Goal: Navigation & Orientation: Find specific page/section

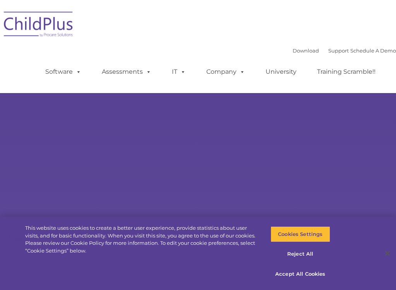
select select "MEDIUM"
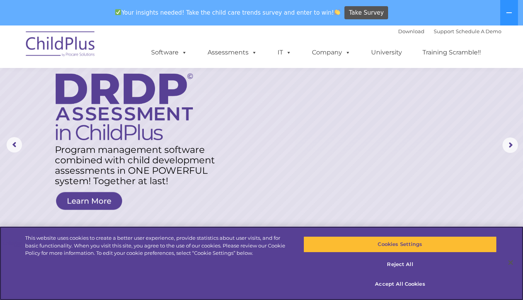
scroll to position [30, 0]
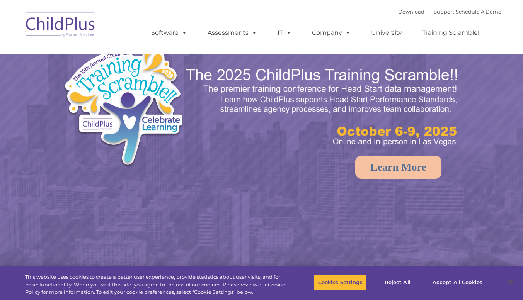
select select "MEDIUM"
